Goal: Task Accomplishment & Management: Use online tool/utility

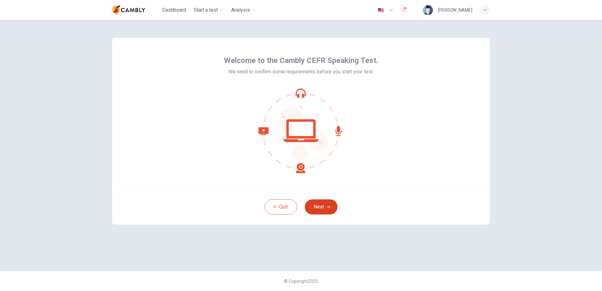
click at [326, 210] on button "Next" at bounding box center [321, 206] width 33 height 15
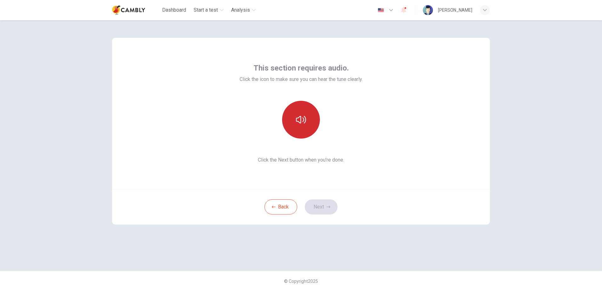
click at [308, 116] on button "button" at bounding box center [301, 120] width 38 height 38
click at [325, 209] on button "Next" at bounding box center [321, 206] width 33 height 15
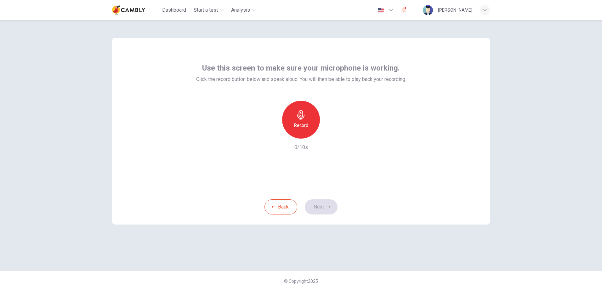
click at [317, 117] on div "Record" at bounding box center [301, 120] width 38 height 38
click at [326, 211] on button "Next" at bounding box center [321, 206] width 33 height 15
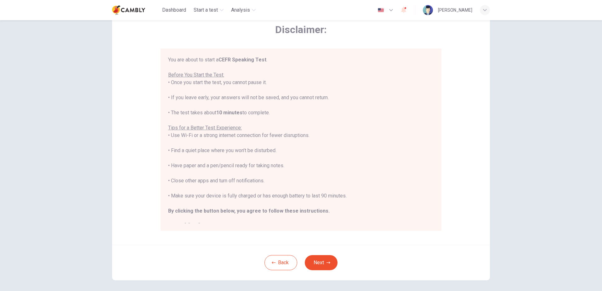
scroll to position [35, 0]
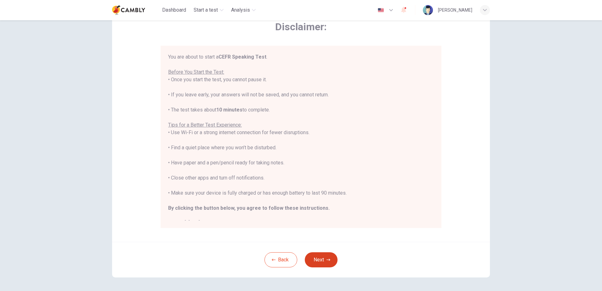
click at [333, 258] on button "Next" at bounding box center [321, 259] width 33 height 15
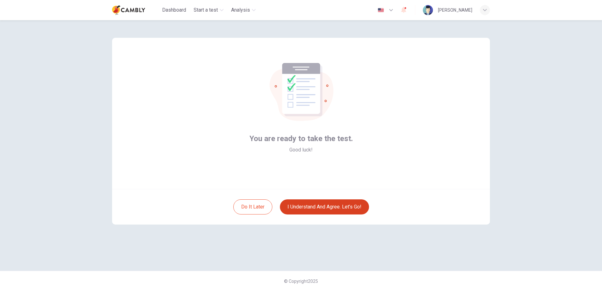
scroll to position [0, 0]
click at [358, 209] on button "I understand and agree. Let’s go!" at bounding box center [324, 206] width 89 height 15
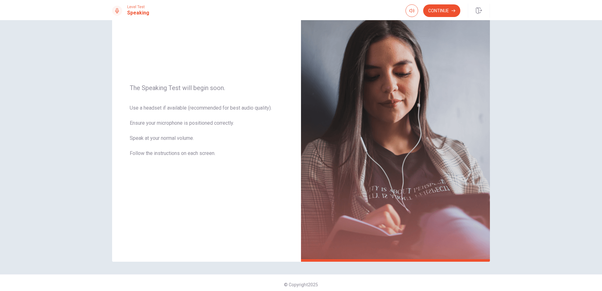
scroll to position [49, 0]
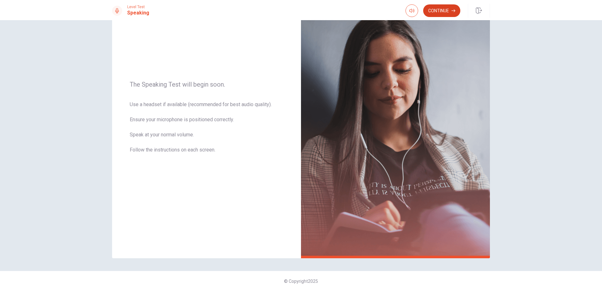
click at [443, 7] on button "Continue" at bounding box center [441, 10] width 37 height 13
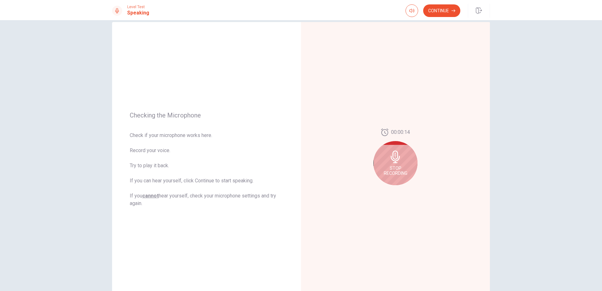
scroll to position [6, 0]
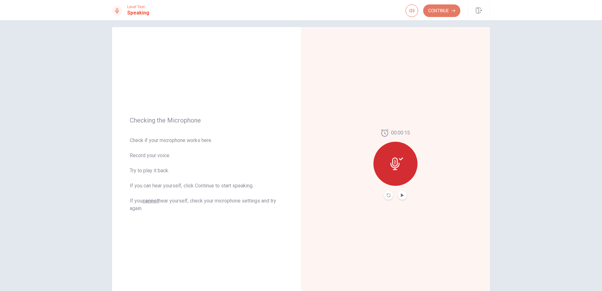
click at [449, 13] on button "Continue" at bounding box center [441, 10] width 37 height 13
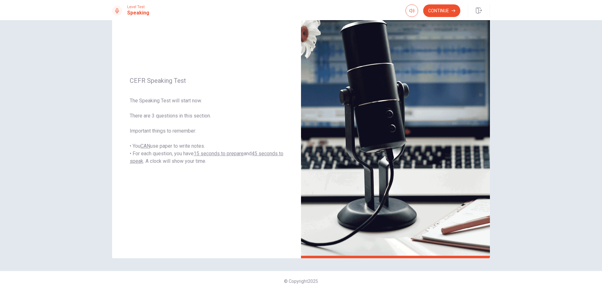
scroll to position [0, 0]
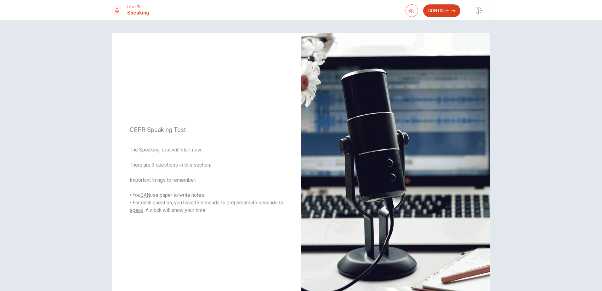
click at [446, 10] on button "Continue" at bounding box center [441, 10] width 37 height 13
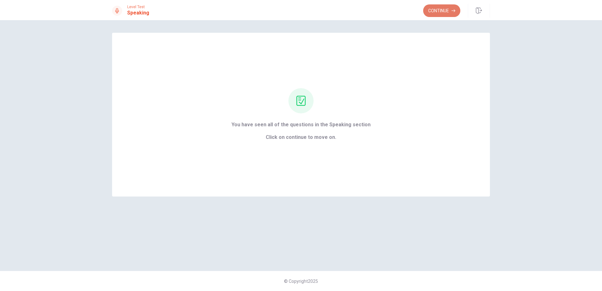
click at [445, 10] on button "Continue" at bounding box center [441, 10] width 37 height 13
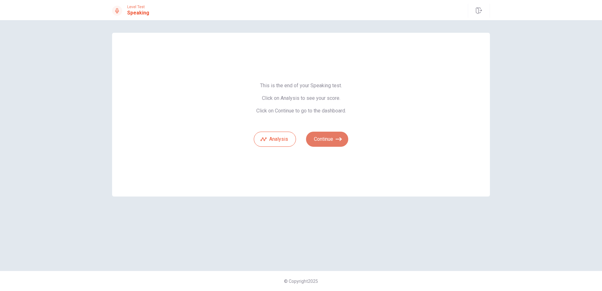
click at [340, 141] on icon "button" at bounding box center [339, 139] width 6 height 6
